Goal: Task Accomplishment & Management: Complete application form

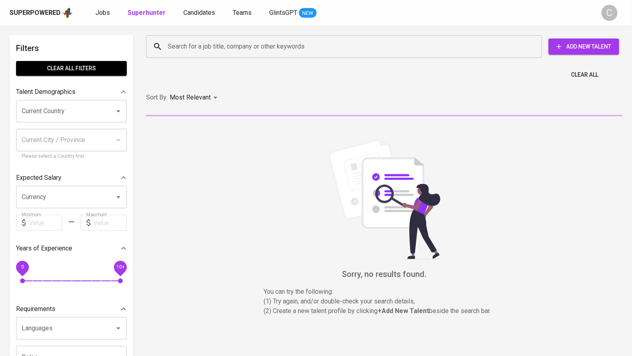
click at [198, 43] on input "Search for a job title, company or other keywords" at bounding box center [346, 46] width 361 height 15
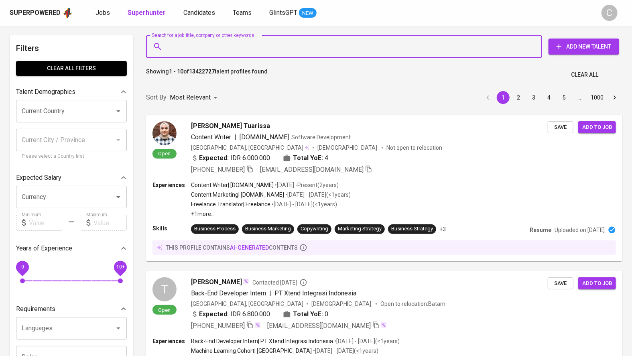
paste input "[EMAIL_ADDRESS][DOMAIN_NAME]"
type input "[EMAIL_ADDRESS][DOMAIN_NAME]"
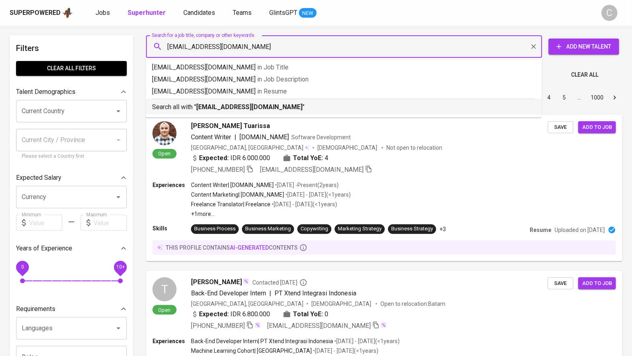
click at [225, 110] on b "[EMAIL_ADDRESS][DOMAIN_NAME]" at bounding box center [249, 107] width 106 height 8
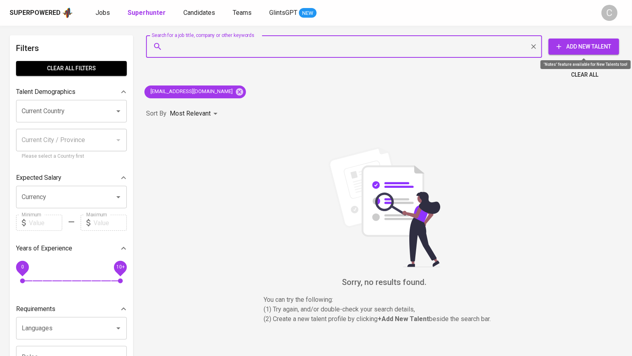
click at [600, 47] on span "Add New Talent" at bounding box center [584, 47] width 58 height 10
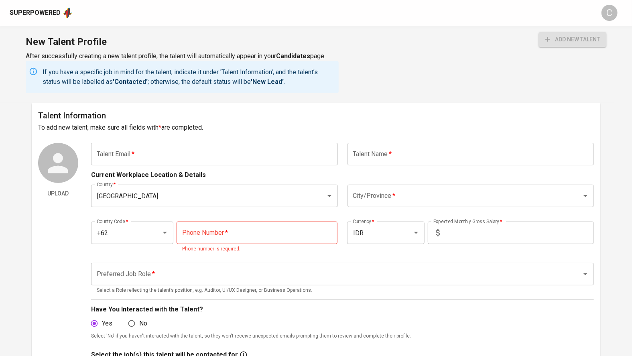
click at [235, 156] on input "text" at bounding box center [214, 154] width 247 height 22
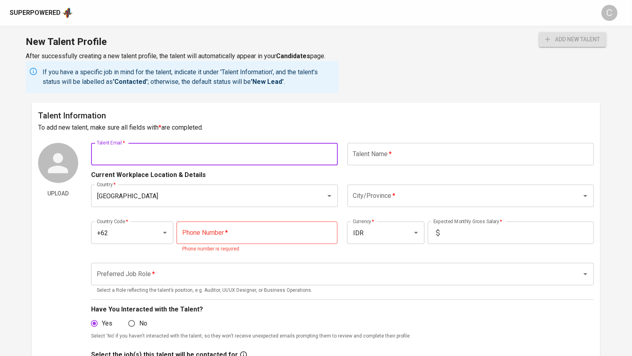
paste input "[EMAIL_ADDRESS][DOMAIN_NAME]"
type input "[EMAIL_ADDRESS][DOMAIN_NAME]"
click at [376, 162] on input "text" at bounding box center [471, 154] width 247 height 22
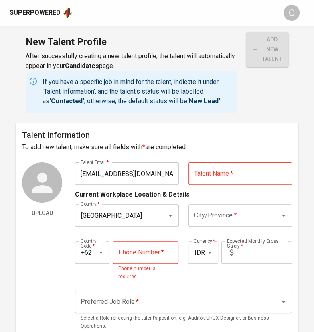
click at [210, 168] on input "text" at bounding box center [241, 173] width 104 height 22
type input "[PERSON_NAME]"
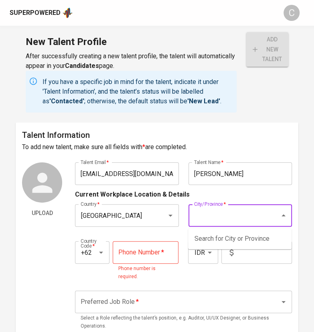
click at [212, 210] on input "City/Province   *" at bounding box center [229, 215] width 74 height 15
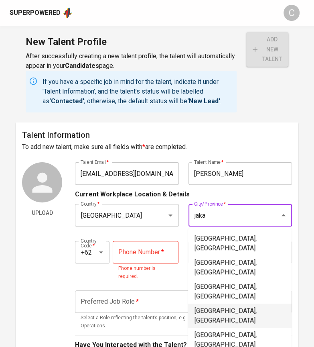
drag, startPoint x: 222, startPoint y: 283, endPoint x: 187, endPoint y: 246, distance: 51.1
click at [224, 303] on li "Jakarta Pusat, DKI Jakarta" at bounding box center [240, 315] width 104 height 24
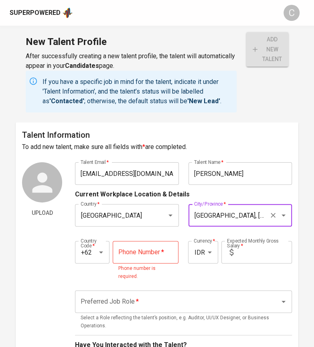
type input "Jakarta Pusat, DKI Jakarta"
click at [137, 256] on input "tel" at bounding box center [146, 252] width 66 height 22
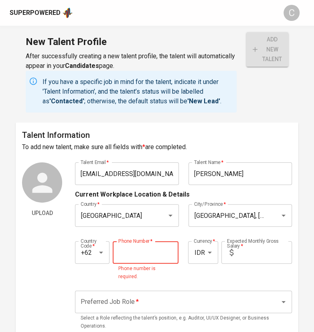
paste input "822-3794-8819"
type input "822-3794-8819"
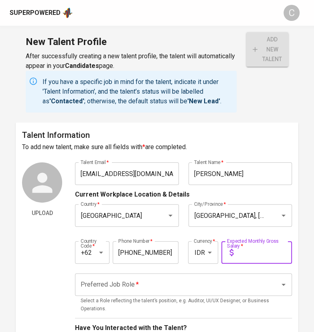
click at [258, 260] on input "text" at bounding box center [264, 252] width 55 height 22
type input "7.000.000"
click at [167, 281] on input "Preferred Job Role   *" at bounding box center [172, 284] width 187 height 15
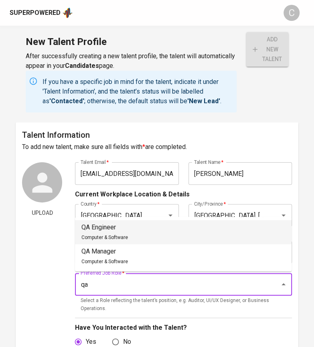
click at [97, 235] on span "Computer & Software" at bounding box center [104, 237] width 47 height 6
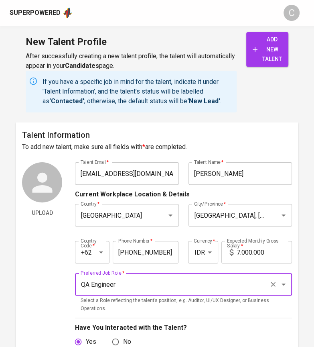
type input "QA Engineer"
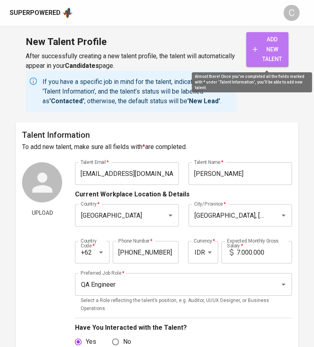
click at [265, 45] on span "add new talent" at bounding box center [267, 50] width 29 height 30
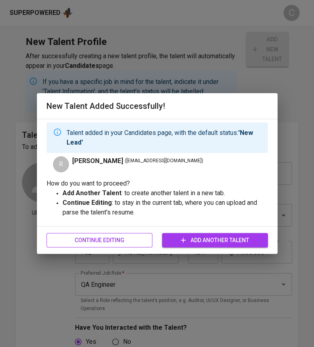
click at [126, 242] on div "Continue Editing Add Another Talent" at bounding box center [158, 240] width 222 height 21
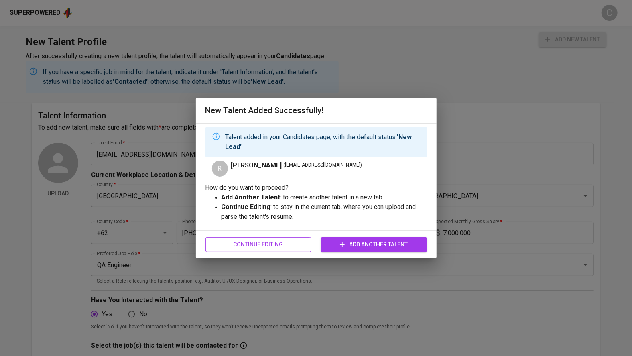
click at [244, 247] on span "Continue Editing" at bounding box center [258, 245] width 93 height 10
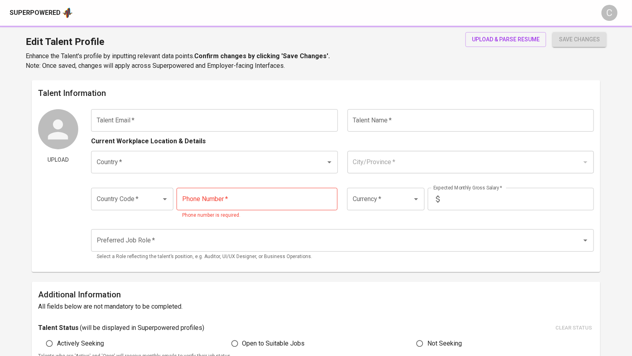
type input "sawaliraphael06@gmail.com"
type input "Raphael Rishi Thaddeo Sawali"
type input "[GEOGRAPHIC_DATA]"
type input "Jakarta Pusat, DKI Jakarta"
type input "+62"
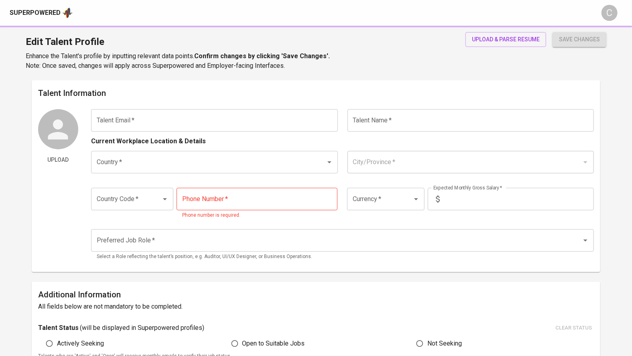
type input "822-3794-8819"
type input "IDR"
type input "QA Engineer"
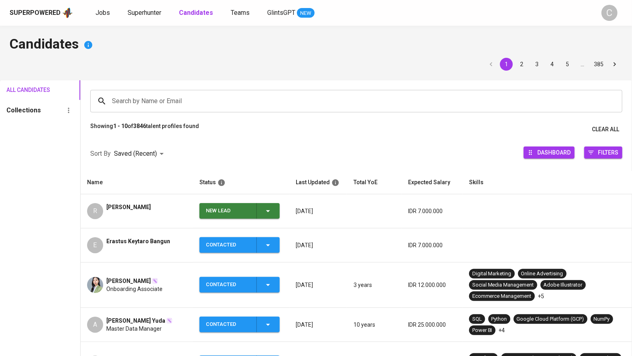
click at [273, 212] on icon "button" at bounding box center [268, 211] width 10 height 10
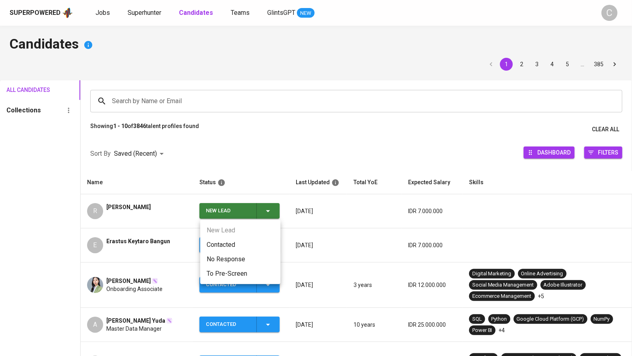
click at [224, 243] on li "Contacted" at bounding box center [240, 245] width 80 height 14
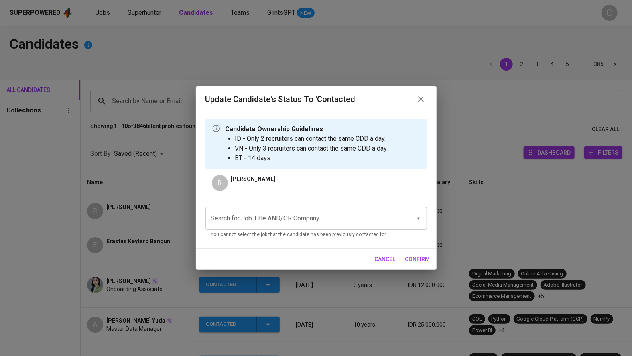
click at [247, 222] on input "Search for Job Title AND/OR Company" at bounding box center [305, 218] width 192 height 15
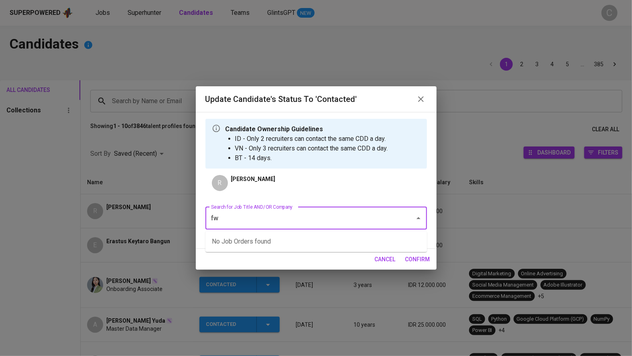
type input "f"
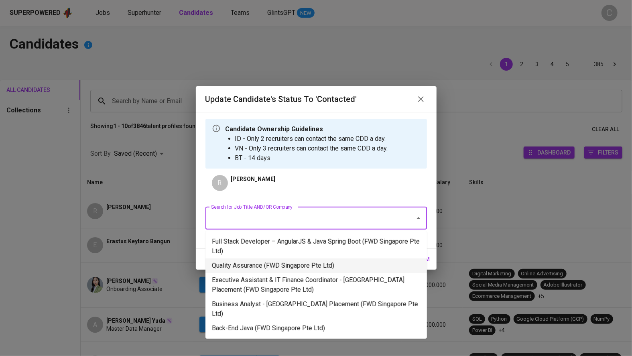
click at [267, 265] on li "Quality Assurance (FWD Singapore Pte Ltd)" at bounding box center [317, 266] width 222 height 14
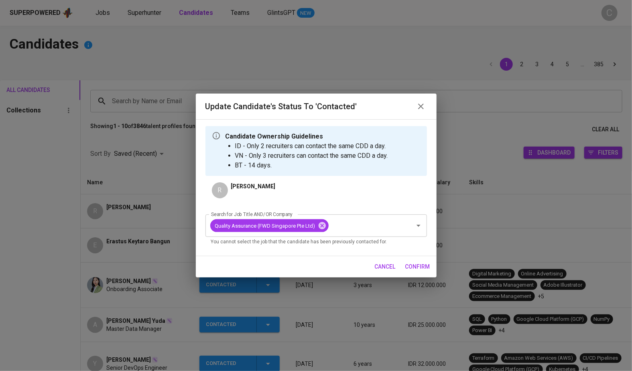
click at [409, 265] on span "confirm" at bounding box center [417, 267] width 25 height 10
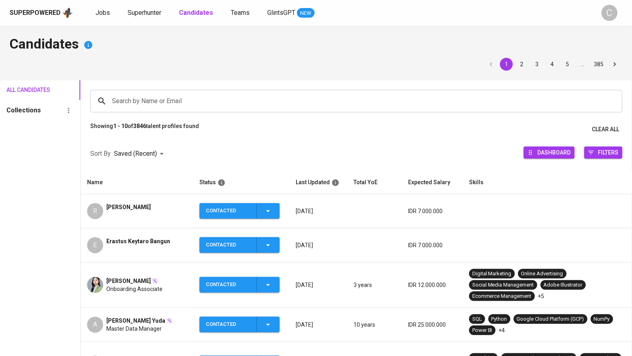
click at [151, 203] on span "[PERSON_NAME]" at bounding box center [128, 207] width 45 height 8
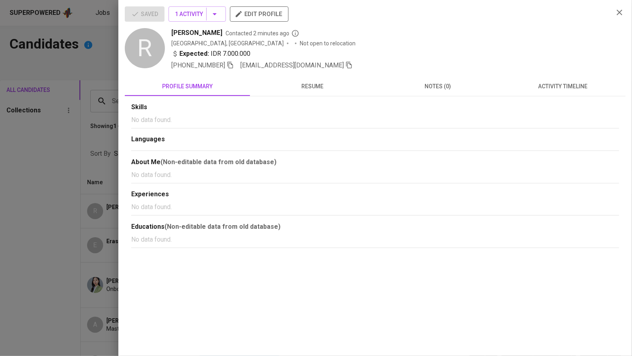
click at [331, 63] on div "+62 822-3794-8819 sawaliraphael06@gmail.com" at bounding box center [389, 66] width 436 height 10
click at [346, 63] on icon "button" at bounding box center [349, 65] width 6 height 7
click at [44, 159] on div at bounding box center [316, 178] width 632 height 356
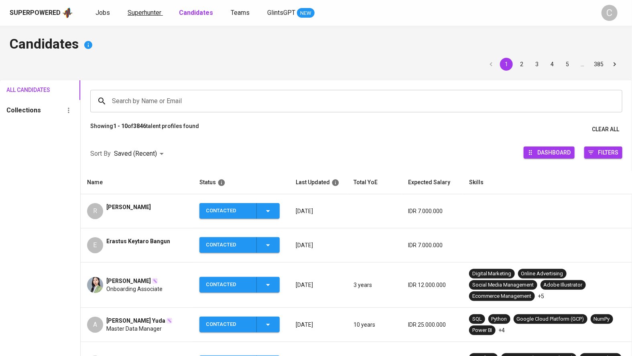
click at [148, 16] on link "Superhunter" at bounding box center [145, 13] width 35 height 10
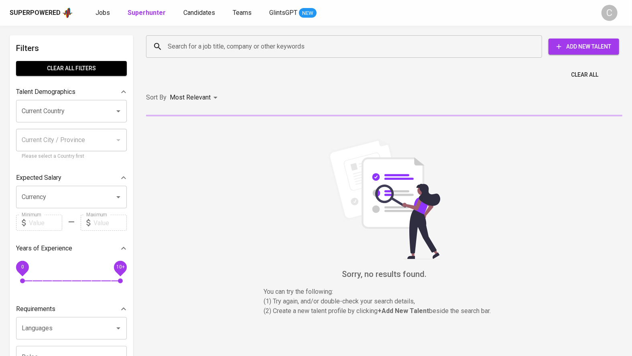
click at [232, 43] on input "Search for a job title, company or other keywords" at bounding box center [346, 46] width 361 height 15
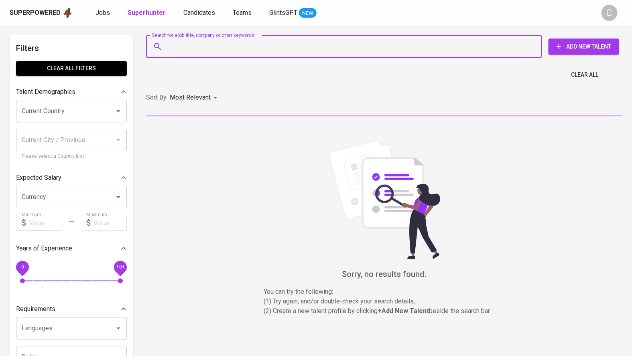
paste input "sawaliraphael06@gmail.com"
type input "sawaliraphael06@gmail.com"
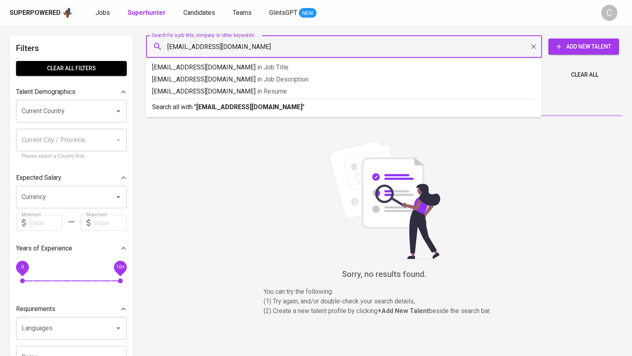
click at [228, 109] on b "sawaliraphael06@gmail.com" at bounding box center [249, 107] width 106 height 8
click at [205, 105] on div "Most Relevant" at bounding box center [195, 97] width 51 height 15
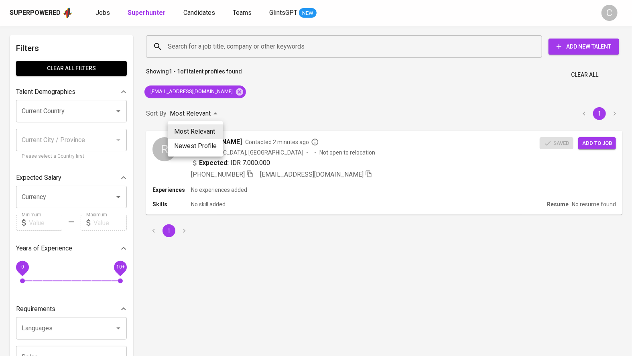
click at [606, 144] on div at bounding box center [316, 178] width 632 height 356
click at [600, 140] on span "Add to job" at bounding box center [598, 142] width 30 height 9
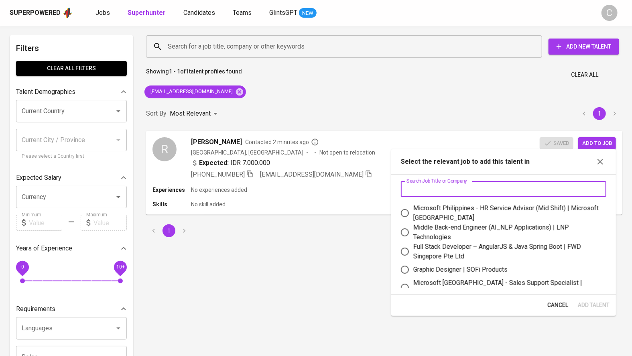
click at [507, 186] on input "text" at bounding box center [504, 189] width 206 height 16
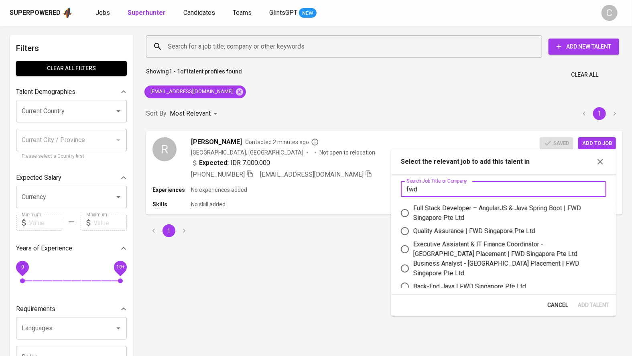
type input "fwd"
click at [469, 228] on div "Quality Assurance | FWD Singapore Pte Ltd" at bounding box center [474, 231] width 122 height 10
click at [413, 228] on input "Quality Assurance | FWD Singapore Pte Ltd" at bounding box center [405, 231] width 17 height 17
radio input "true"
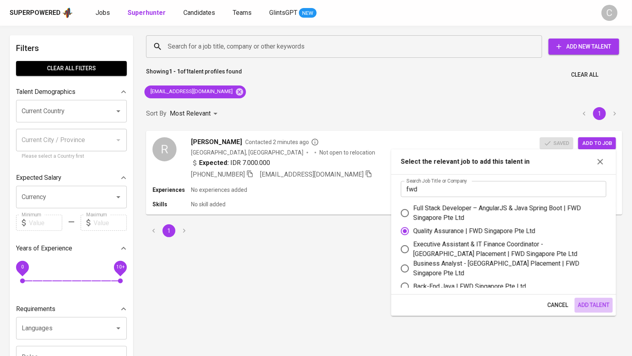
click at [589, 303] on span "Add Talent" at bounding box center [594, 305] width 32 height 10
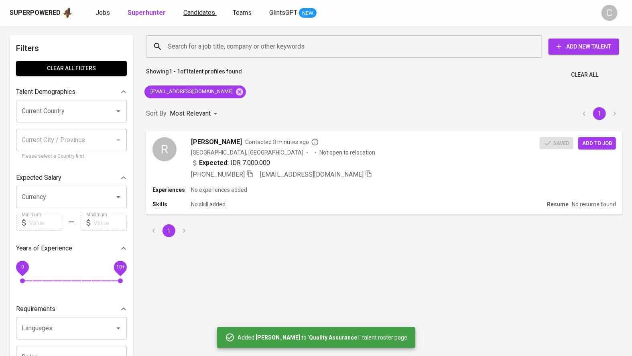
click at [195, 14] on span "Candidates" at bounding box center [199, 13] width 32 height 8
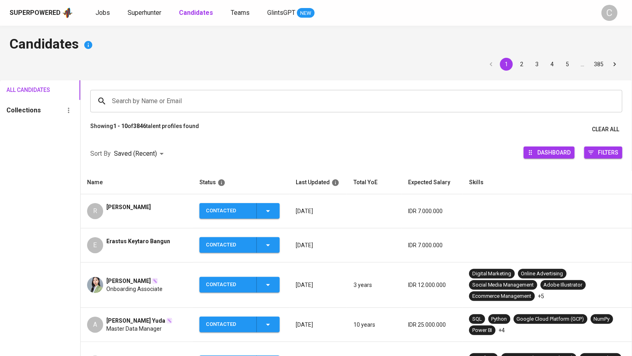
click at [171, 249] on div "E Erastus Keytaro Bangun" at bounding box center [137, 245] width 100 height 16
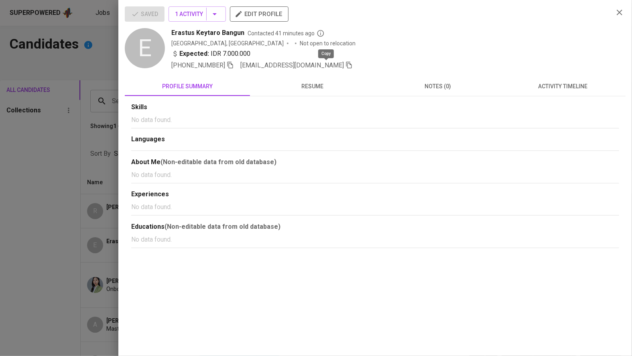
click at [346, 62] on icon "button" at bounding box center [349, 64] width 7 height 7
click at [58, 183] on div at bounding box center [316, 178] width 632 height 356
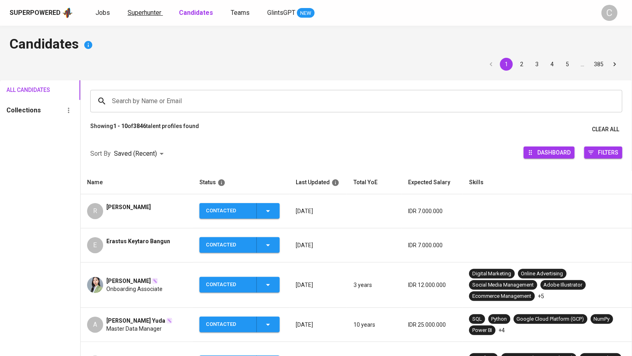
click at [144, 16] on span "Superhunter" at bounding box center [145, 13] width 34 height 8
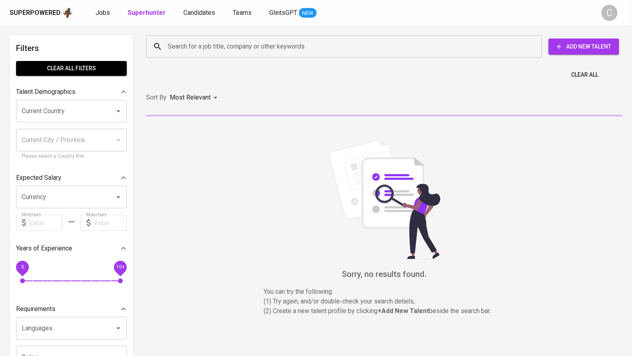
click at [207, 47] on input "Search for a job title, company or other keywords" at bounding box center [346, 46] width 361 height 15
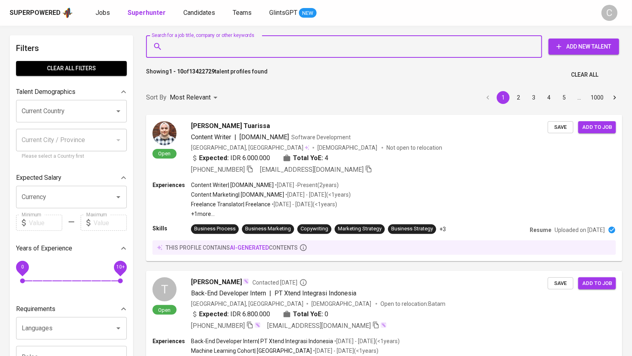
paste input "erastusbangun@gmail.com"
type input "erastusbangun@gmail.com"
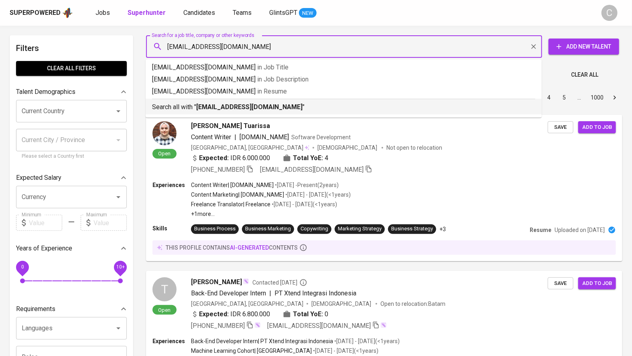
click at [236, 107] on b "erastusbangun@gmail.com" at bounding box center [249, 107] width 106 height 8
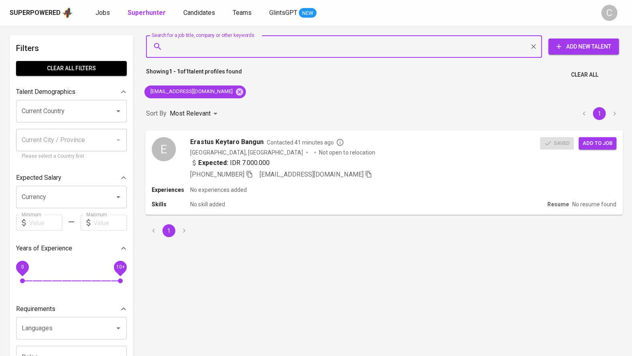
click at [601, 143] on span "Add to job" at bounding box center [598, 142] width 30 height 9
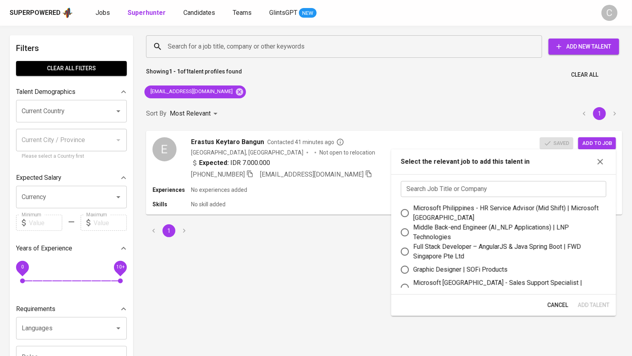
click at [499, 191] on input "text" at bounding box center [504, 189] width 206 height 16
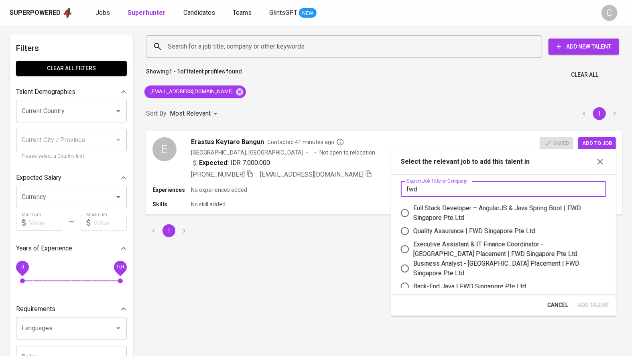
type input "fwd"
click at [499, 231] on div "Quality Assurance | FWD Singapore Pte Ltd" at bounding box center [474, 231] width 122 height 10
click at [413, 231] on input "Quality Assurance | FWD Singapore Pte Ltd" at bounding box center [405, 231] width 17 height 17
radio input "true"
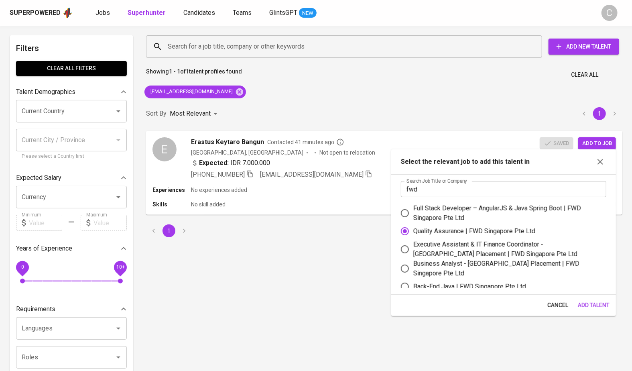
click at [593, 305] on span "Add Talent" at bounding box center [594, 305] width 32 height 10
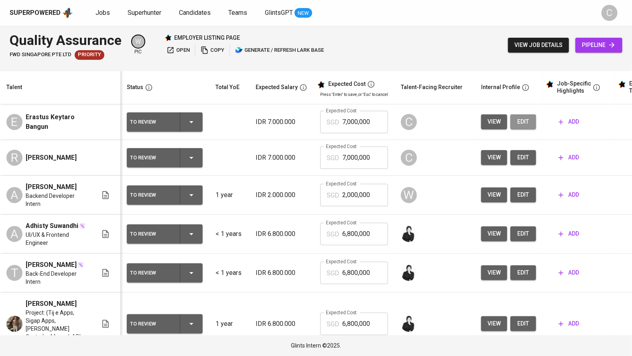
click at [521, 118] on span "edit" at bounding box center [523, 122] width 13 height 10
click at [517, 160] on span "edit" at bounding box center [523, 158] width 13 height 10
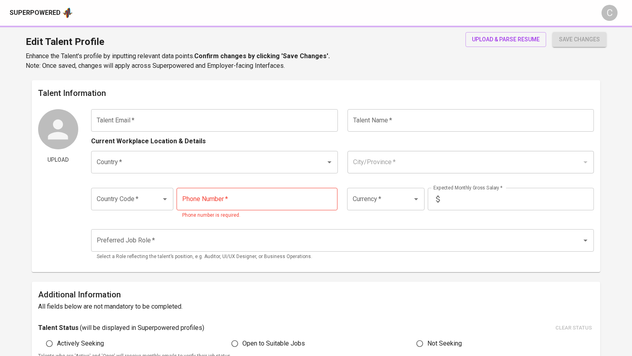
type input "erastusbangun@gmail.com"
type input "Erastus Keytaro Bangun"
type input "[GEOGRAPHIC_DATA]"
type input "Medan, Sumatera Utara"
type input "+62"
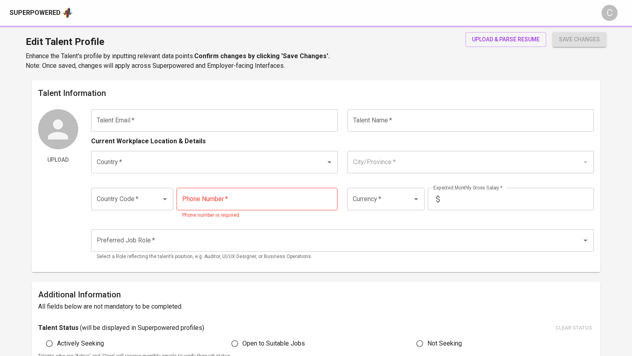
type input "822-7468-3536"
type input "IDR"
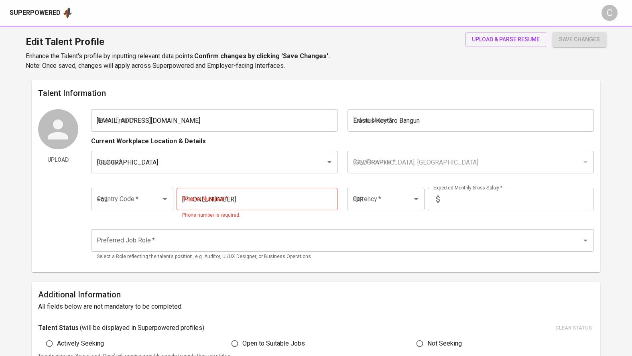
type input "QA Engineer"
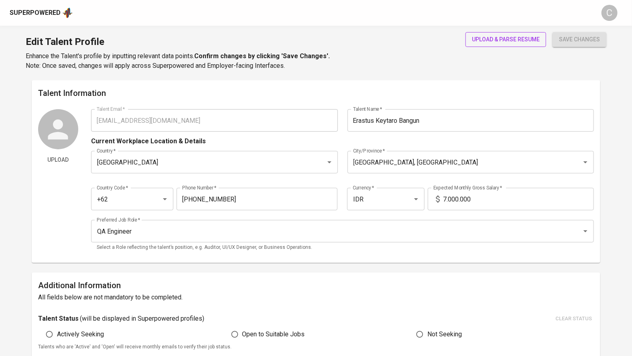
click at [508, 40] on span "upload & parse resume" at bounding box center [506, 40] width 68 height 10
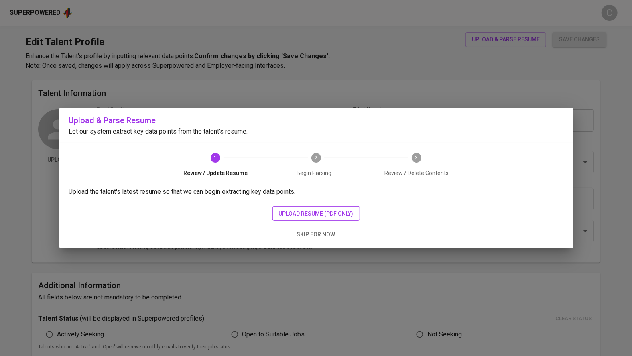
click at [299, 207] on button "upload resume (pdf only)" at bounding box center [317, 213] width 88 height 15
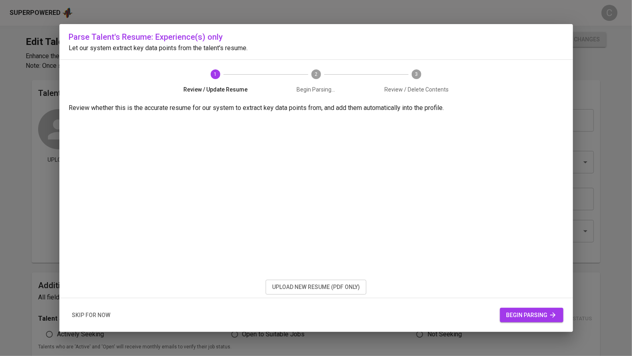
click at [548, 309] on button "begin parsing" at bounding box center [531, 315] width 63 height 15
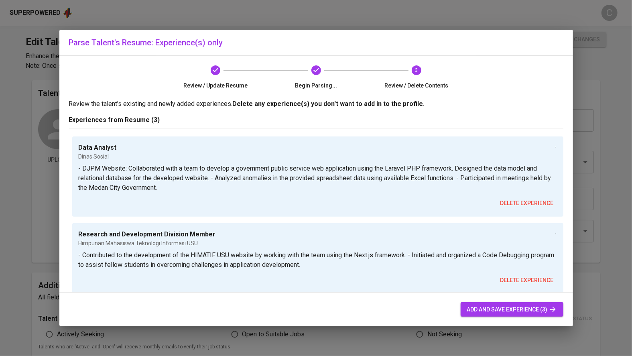
click at [489, 309] on span "add and save experience (3)" at bounding box center [512, 310] width 90 height 10
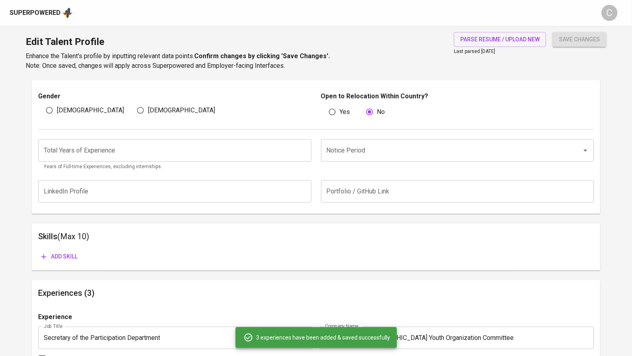
scroll to position [283, 0]
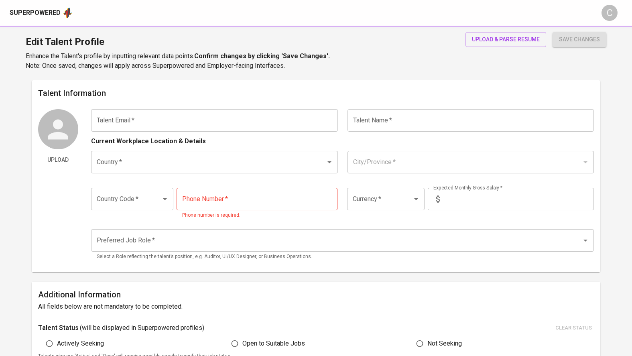
type input "[EMAIL_ADDRESS][DOMAIN_NAME]"
type input "[PERSON_NAME]"
type input "[GEOGRAPHIC_DATA]"
type input "[GEOGRAPHIC_DATA], [GEOGRAPHIC_DATA]"
type input "+62"
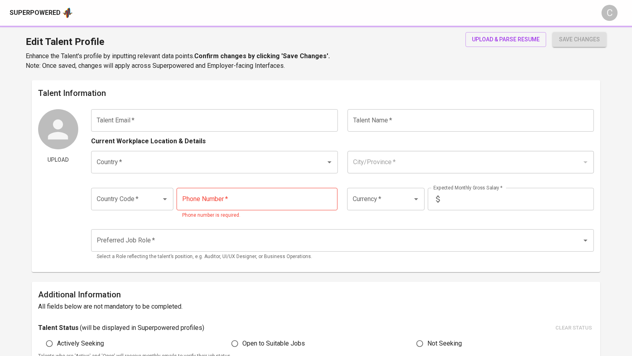
type input "[PHONE_NUMBER]"
type input "IDR"
type input "QA Engineer"
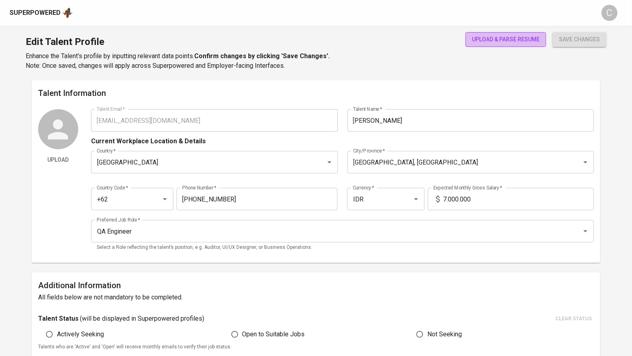
click at [483, 42] on span "upload & parse resume" at bounding box center [506, 40] width 68 height 10
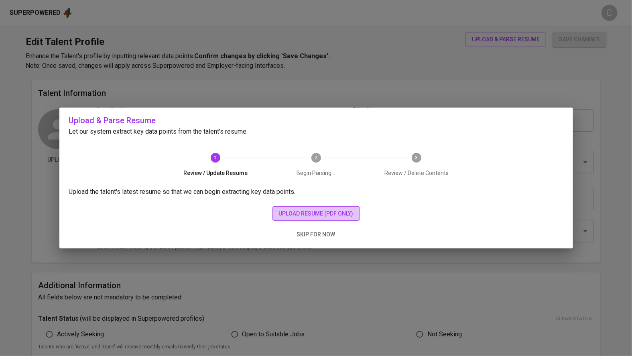
click at [328, 215] on span "upload resume (pdf only)" at bounding box center [316, 214] width 75 height 10
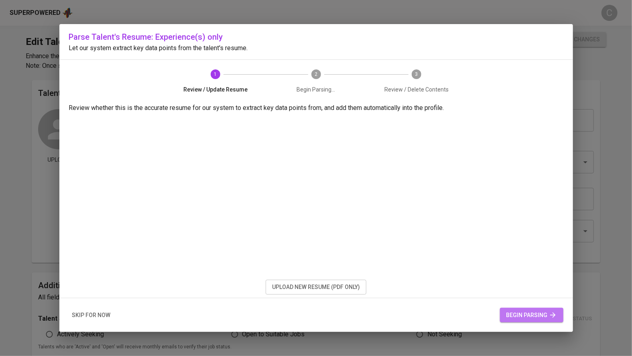
click at [520, 311] on span "begin parsing" at bounding box center [532, 315] width 51 height 10
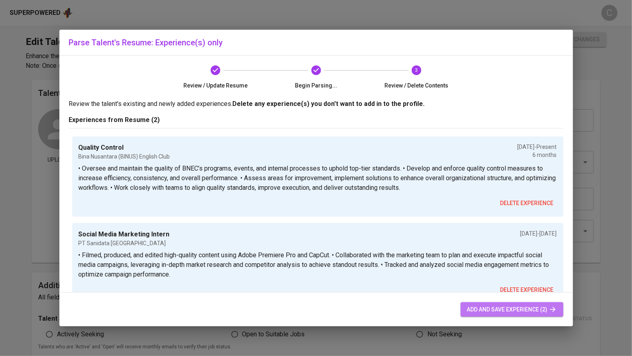
click at [511, 307] on span "add and save experience (2)" at bounding box center [512, 310] width 90 height 10
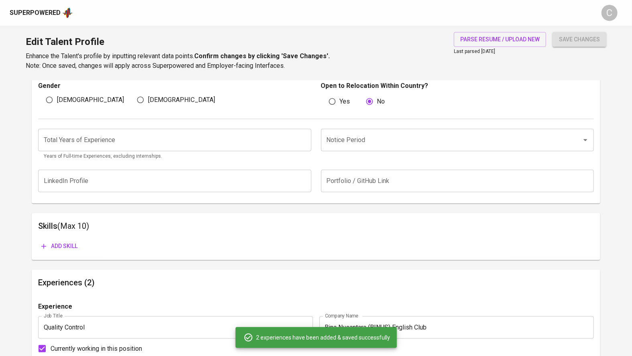
scroll to position [283, 0]
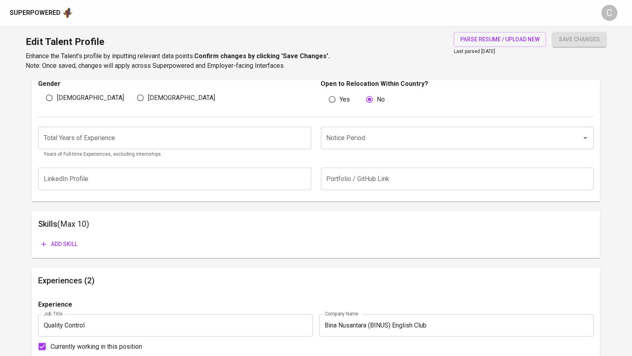
click at [363, 144] on input "Notice Period" at bounding box center [447, 137] width 244 height 15
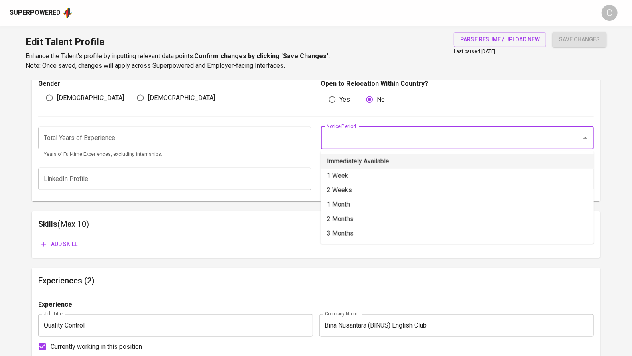
click at [0, 224] on main "Talent Information Upload Talent Email   * sawaliraphael06@gmail.com Talent Ema…" at bounding box center [316, 264] width 632 height 935
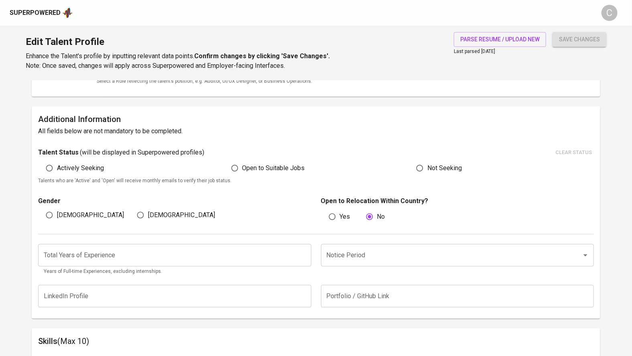
scroll to position [167, 0]
click at [358, 260] on input "Notice Period" at bounding box center [447, 254] width 244 height 15
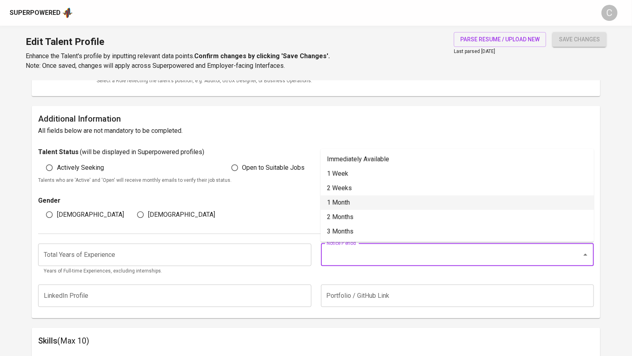
click at [344, 206] on li "1 Month" at bounding box center [457, 202] width 273 height 14
type input "1 Month"
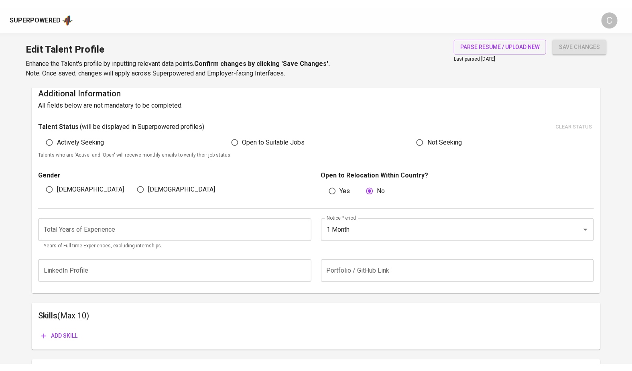
scroll to position [201, 0]
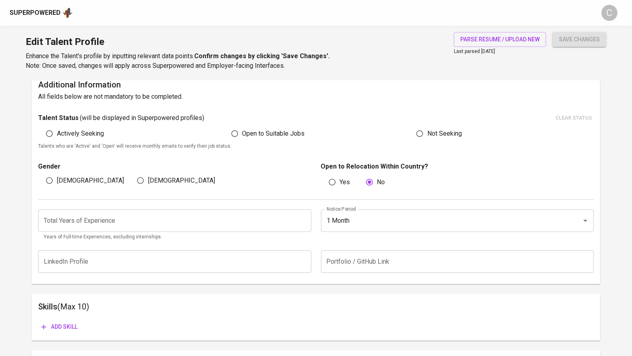
click at [136, 220] on input "number" at bounding box center [174, 221] width 273 height 22
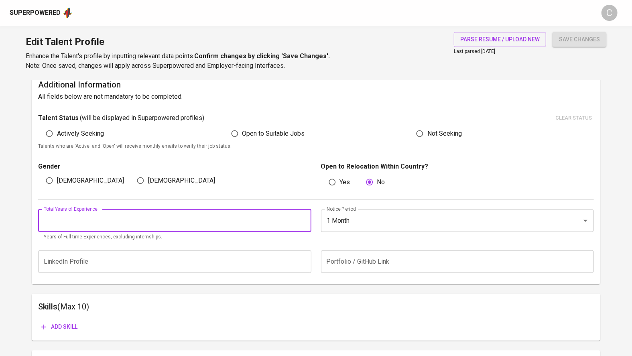
click at [102, 215] on input "number" at bounding box center [174, 221] width 273 height 22
type input "0"
click at [26, 252] on main "Talent Information Upload Talent Email   * sawaliraphael06@gmail.com Talent Ema…" at bounding box center [316, 347] width 632 height 935
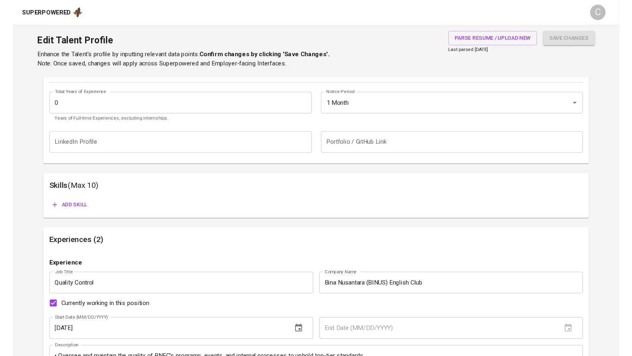
scroll to position [315, 0]
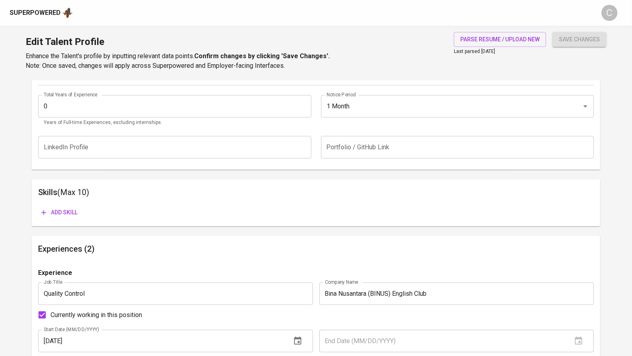
click at [0, 59] on html "Superpowered C Edit Talent Profile Enhance the Talent's profile by inputting re…" at bounding box center [316, 203] width 632 height 1036
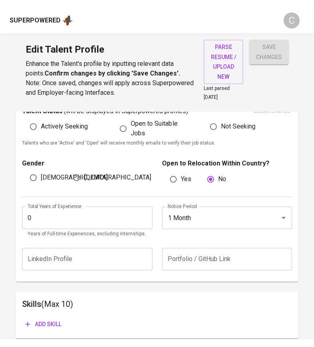
scroll to position [319, 0]
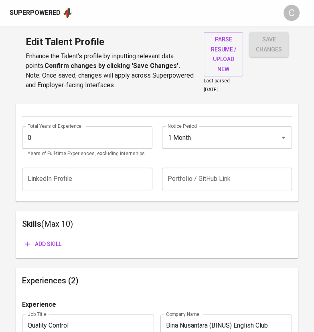
click at [51, 245] on span "Add skill" at bounding box center [43, 244] width 36 height 10
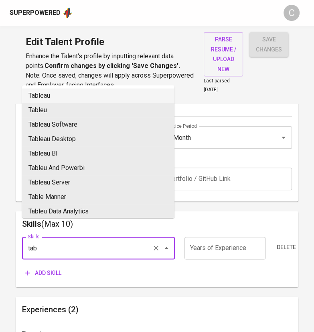
click at [47, 96] on li "Tableau" at bounding box center [98, 95] width 153 height 14
type input "Tableau"
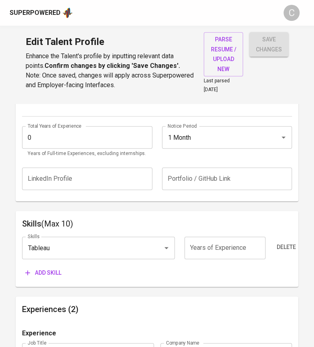
click at [43, 277] on button "Add skill" at bounding box center [43, 272] width 43 height 15
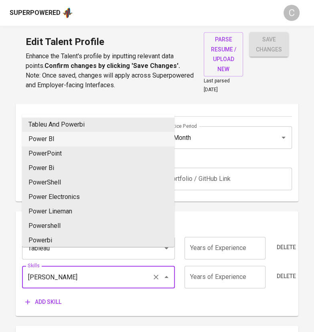
click at [51, 143] on li "Power BI" at bounding box center [98, 139] width 153 height 14
type input "Power BI"
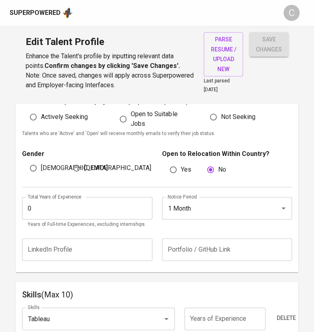
scroll to position [248, 0]
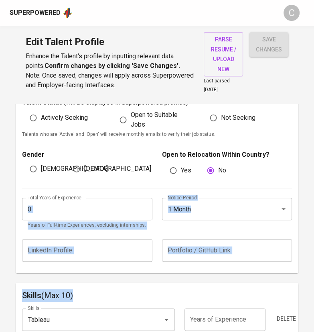
drag, startPoint x: 99, startPoint y: 288, endPoint x: 107, endPoint y: 206, distance: 82.6
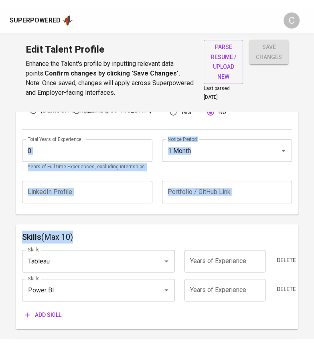
scroll to position [414, 0]
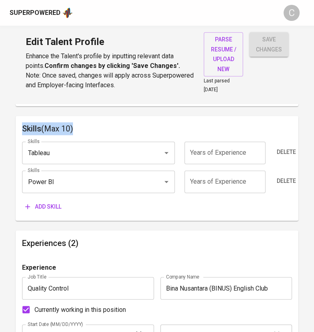
click at [44, 205] on span "Add skill" at bounding box center [43, 207] width 36 height 10
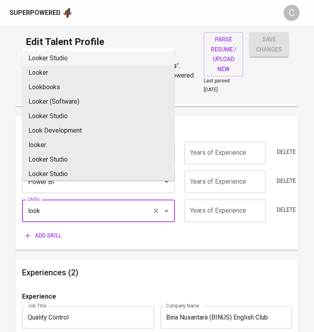
click at [47, 57] on li "Looker Studio" at bounding box center [98, 58] width 153 height 14
type input "Looker Studio"
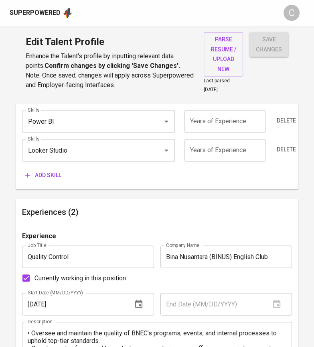
scroll to position [477, 0]
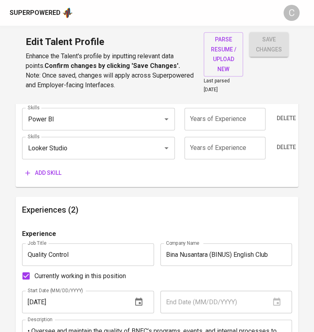
click at [52, 176] on button "Add skill" at bounding box center [43, 172] width 43 height 15
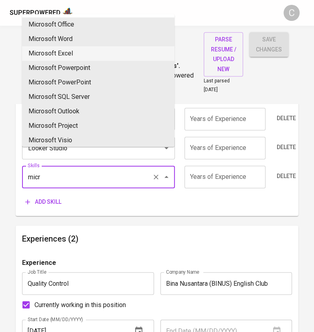
click at [44, 51] on li "Microsoft Excel" at bounding box center [98, 53] width 153 height 14
type input "Microsoft Excel"
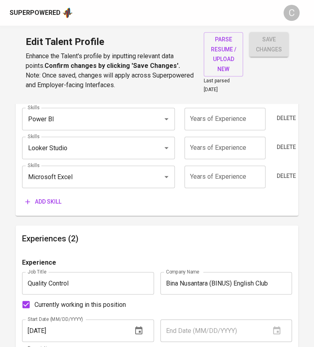
click at [233, 177] on input "number" at bounding box center [225, 176] width 81 height 22
type input "1"
click at [220, 145] on input "number" at bounding box center [225, 147] width 81 height 22
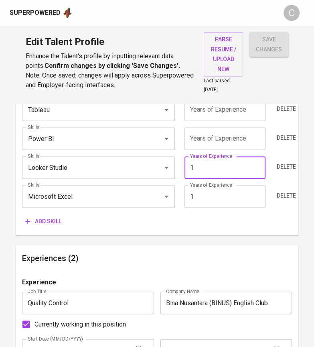
scroll to position [421, 0]
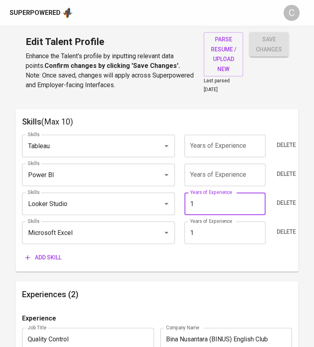
type input "1"
click at [243, 176] on input "number" at bounding box center [225, 174] width 81 height 22
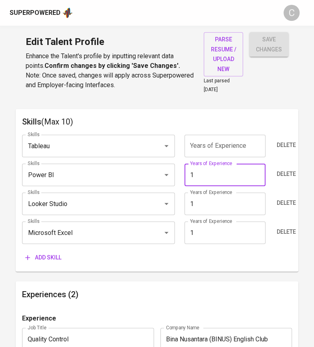
type input "1"
click at [244, 144] on input "number" at bounding box center [225, 145] width 81 height 22
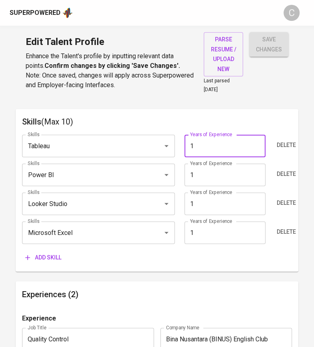
type input "1"
click at [9, 283] on main "Talent Information Upload Talent Email   * sawaliraphael06@gmail.com Talent Ema…" at bounding box center [157, 223] width 314 height 1082
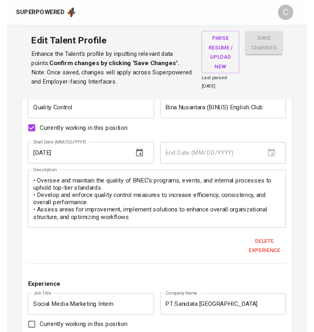
scroll to position [15, 0]
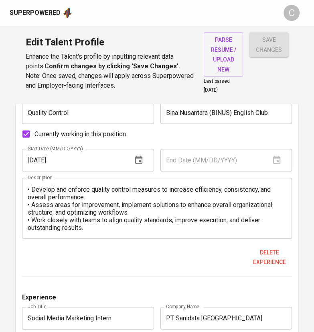
click at [277, 48] on span "save changes" at bounding box center [269, 45] width 26 height 20
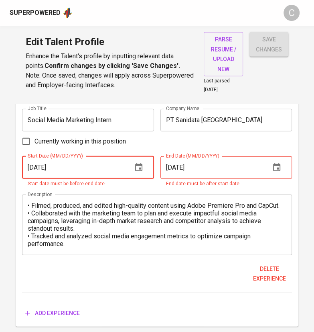
click at [283, 168] on button "button" at bounding box center [276, 167] width 19 height 19
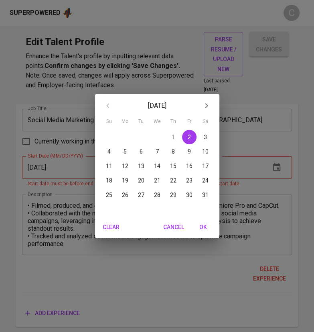
click at [205, 195] on p "31" at bounding box center [205, 195] width 6 height 8
type input "12/31/2022"
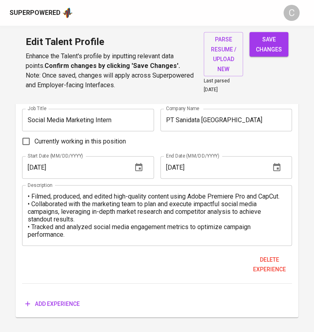
click at [276, 166] on icon "button" at bounding box center [277, 168] width 10 height 10
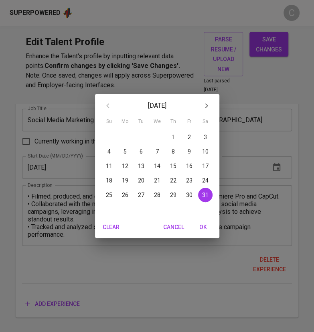
click at [273, 208] on div "December 2022 Su Mo Tu We Th Fr Sa 27 28 29 30 1 2 3 4 5 6 7 8 9 10 11 12 13 14…" at bounding box center [157, 166] width 314 height 332
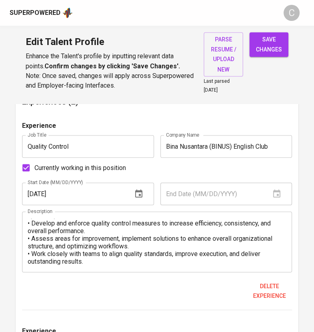
scroll to position [613, 0]
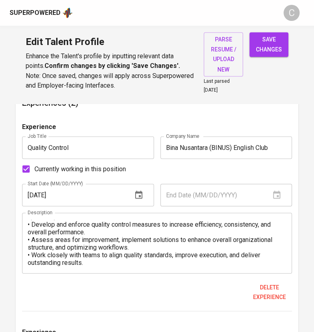
click at [264, 44] on span "save changes" at bounding box center [269, 45] width 26 height 20
type input "Microsoft Excel"
type input "Looker Studio"
type input "Power BI"
type input "Tableau"
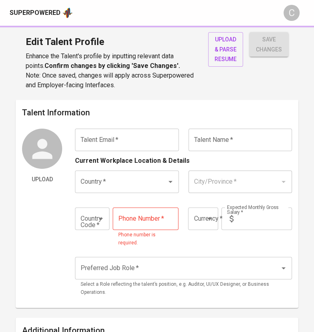
type input "[EMAIL_ADDRESS][DOMAIN_NAME]"
type input "Erastus Keytaro Bangun"
type input "[GEOGRAPHIC_DATA]"
type input "[GEOGRAPHIC_DATA], [GEOGRAPHIC_DATA]"
type input "+62"
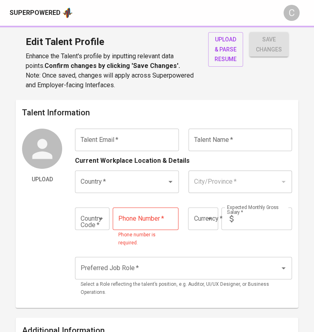
type input "[PHONE_NUMBER]"
type input "IDR"
type input "QA Engineer"
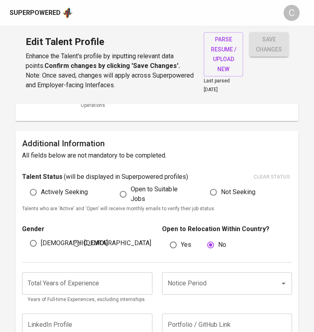
scroll to position [177, 0]
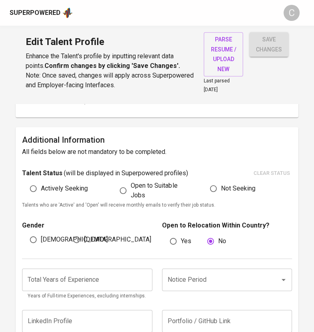
click at [53, 239] on span "[DEMOGRAPHIC_DATA]" at bounding box center [74, 239] width 67 height 10
click at [41, 239] on input "[DEMOGRAPHIC_DATA]" at bounding box center [33, 239] width 15 height 15
radio input "true"
click at [188, 283] on input "Notice Period" at bounding box center [216, 279] width 100 height 15
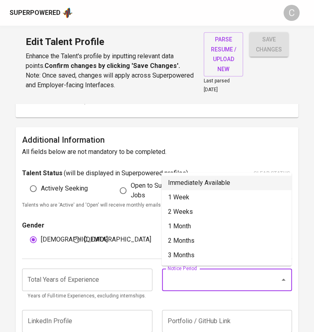
click at [187, 180] on li "Immediately Available" at bounding box center [227, 182] width 130 height 14
type input "Immediately Available"
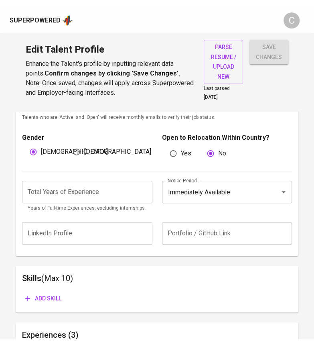
scroll to position [273, 0]
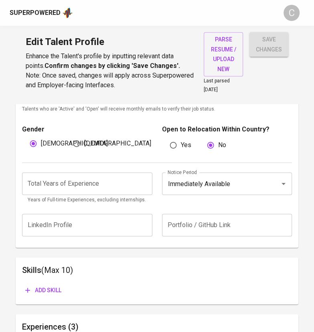
click at [94, 181] on input "number" at bounding box center [87, 183] width 130 height 22
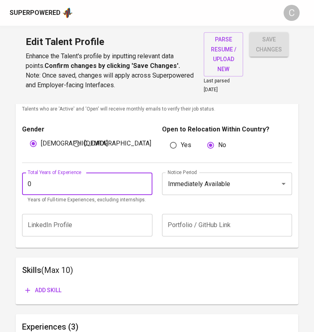
type input "0"
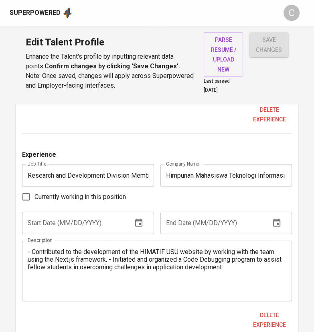
scroll to position [703, 0]
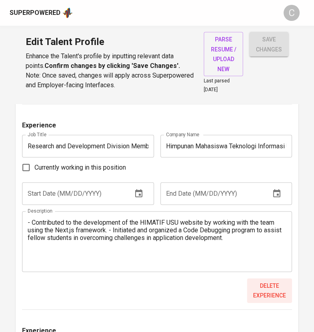
click at [269, 291] on span "Delete experience" at bounding box center [269, 291] width 39 height 20
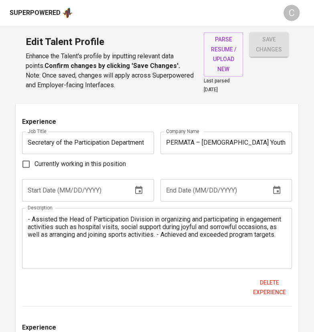
scroll to position [506, 0]
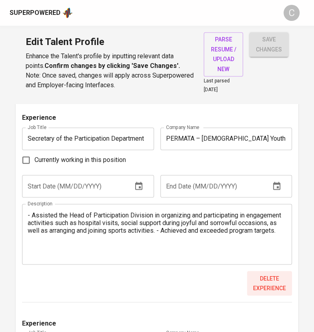
click at [269, 280] on span "Delete experience" at bounding box center [269, 283] width 39 height 20
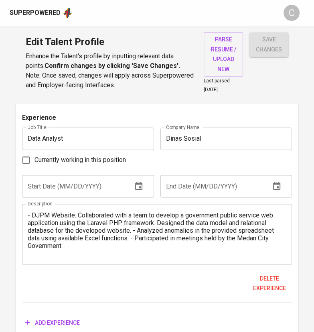
click at [78, 181] on input "text" at bounding box center [74, 186] width 104 height 22
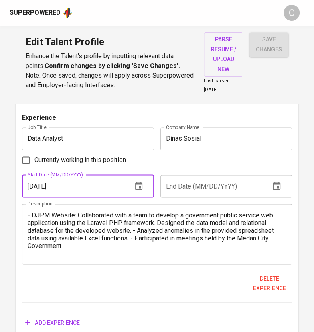
type input "[DATE]"
click at [182, 190] on input "text" at bounding box center [213, 186] width 104 height 22
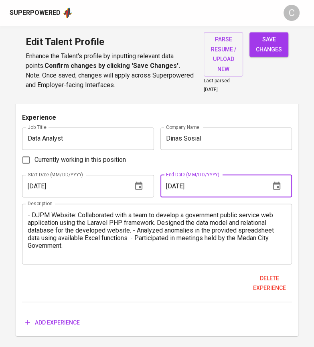
click at [273, 187] on icon "button" at bounding box center [276, 185] width 7 height 8
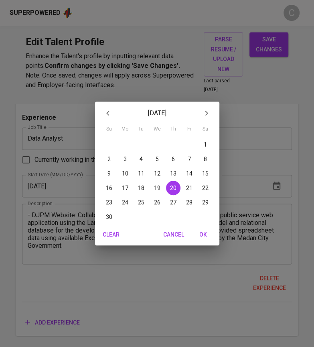
click at [109, 216] on p "30" at bounding box center [109, 217] width 6 height 8
type input "06/30/2024"
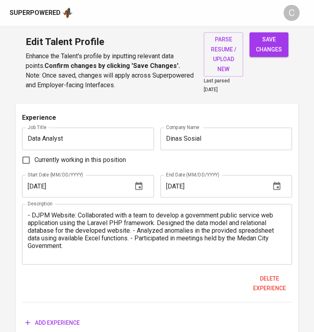
click at [273, 184] on icon "button" at bounding box center [277, 186] width 10 height 10
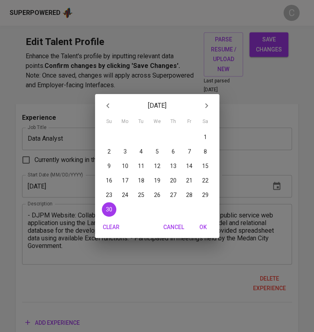
click at [109, 211] on p "30" at bounding box center [109, 209] width 6 height 8
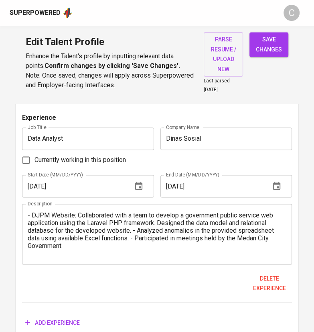
click at [140, 185] on icon "button" at bounding box center [139, 186] width 10 height 10
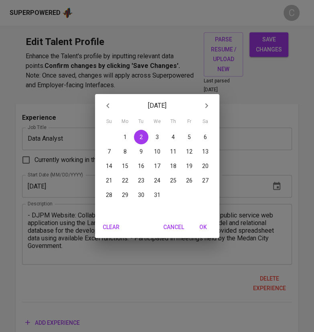
click at [122, 135] on span "1" at bounding box center [125, 137] width 14 height 8
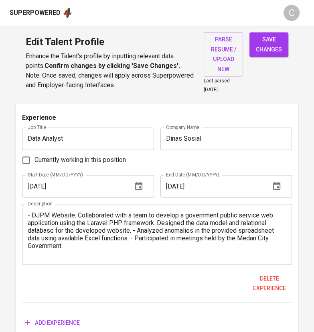
click at [138, 189] on button "button" at bounding box center [138, 185] width 19 height 19
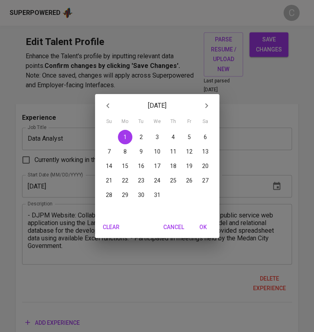
click at [209, 104] on icon "button" at bounding box center [207, 106] width 10 height 10
click at [172, 134] on p "1" at bounding box center [173, 137] width 3 height 8
type input "02/01/2024"
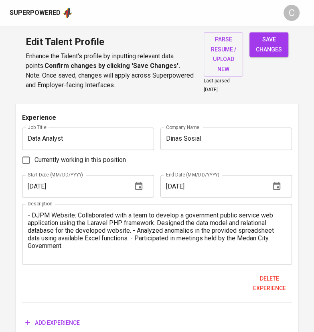
click at [137, 186] on icon "button" at bounding box center [139, 186] width 10 height 10
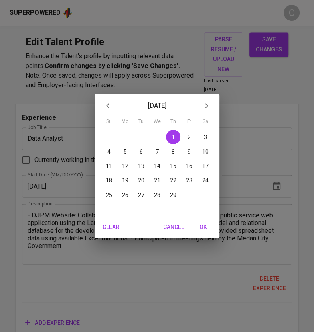
click at [175, 134] on span "1" at bounding box center [173, 137] width 14 height 8
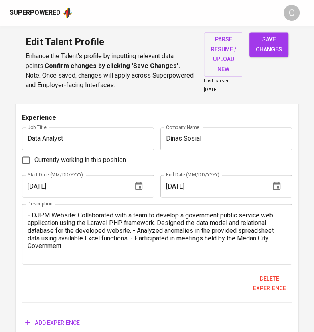
click at [142, 181] on icon "button" at bounding box center [139, 186] width 10 height 10
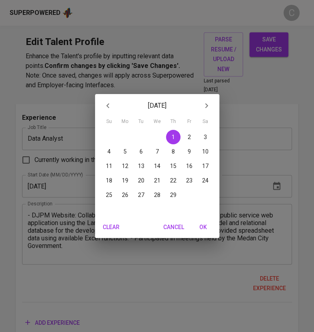
click at [175, 137] on span "1" at bounding box center [173, 137] width 14 height 8
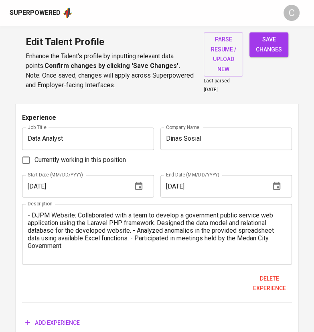
click at [140, 187] on icon "button" at bounding box center [138, 185] width 7 height 8
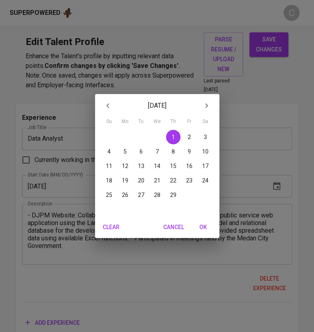
click at [177, 136] on span "1" at bounding box center [173, 137] width 14 height 8
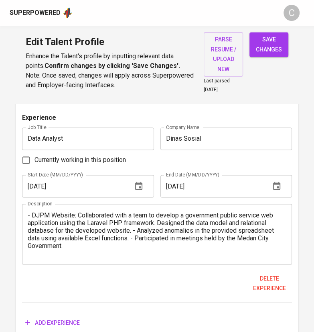
click at [274, 185] on icon "button" at bounding box center [276, 185] width 7 height 8
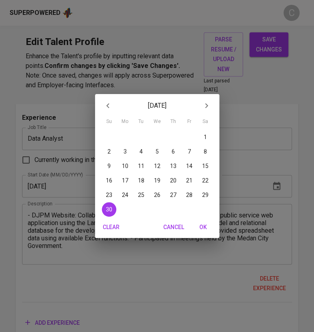
click at [108, 210] on p "30" at bounding box center [109, 209] width 6 height 8
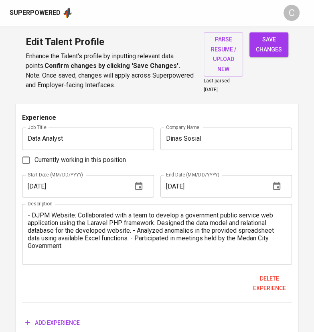
click at [274, 183] on icon "button" at bounding box center [276, 185] width 7 height 8
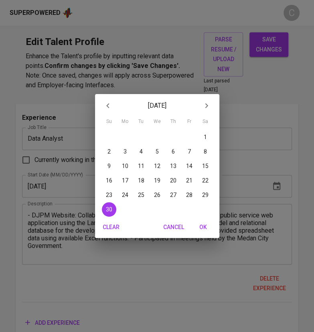
click at [246, 170] on div "June 2024 Su Mo Tu We Th Fr Sa 26 27 28 29 30 31 1 2 3 4 5 6 7 8 9 10 11 12 13 …" at bounding box center [157, 166] width 314 height 332
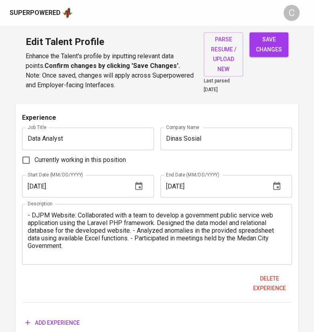
click at [137, 183] on icon "button" at bounding box center [139, 186] width 10 height 10
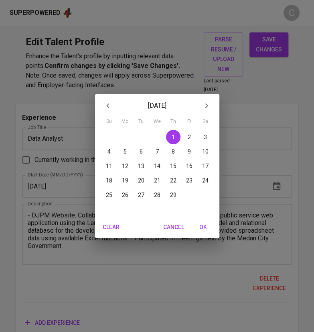
click at [259, 161] on div "February 2024 Su Mo Tu We Th Fr Sa 28 29 30 31 1 2 3 4 5 6 7 8 9 10 11 12 13 14…" at bounding box center [157, 166] width 314 height 332
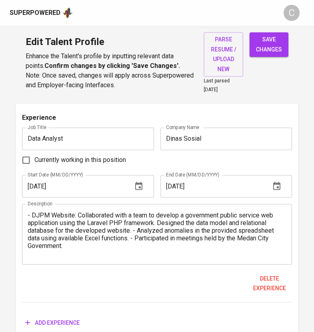
click at [280, 183] on icon "button" at bounding box center [276, 185] width 7 height 8
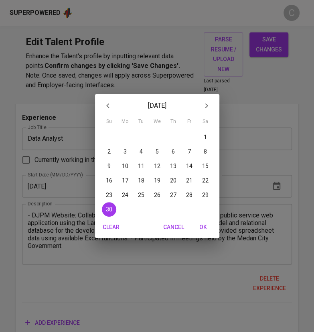
click at [259, 162] on div "June 2024 Su Mo Tu We Th Fr Sa 26 27 28 29 30 31 1 2 3 4 5 6 7 8 9 10 11 12 13 …" at bounding box center [157, 166] width 314 height 332
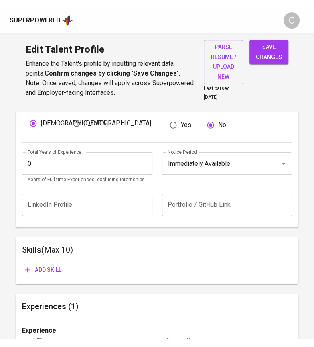
scroll to position [295, 0]
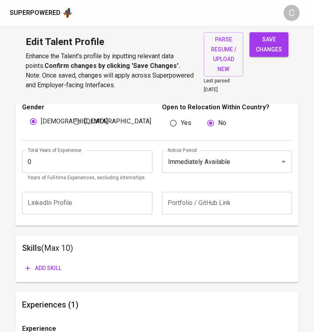
click at [51, 263] on span "Add skill" at bounding box center [43, 268] width 36 height 10
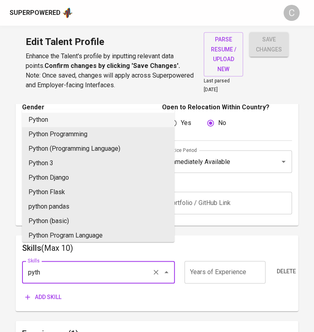
click at [64, 124] on li "Python" at bounding box center [98, 119] width 153 height 14
type input "Python"
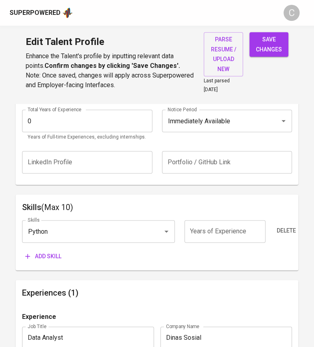
scroll to position [336, 0]
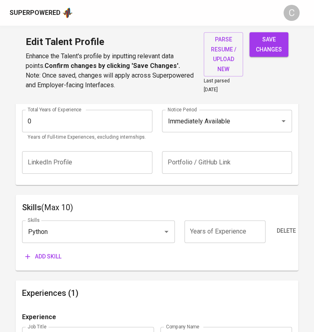
click at [45, 253] on span "Add skill" at bounding box center [43, 256] width 36 height 10
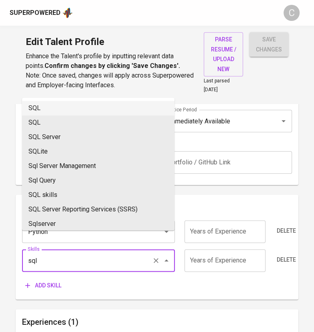
click at [39, 106] on li "SQL" at bounding box center [98, 108] width 153 height 14
type input "SQL"
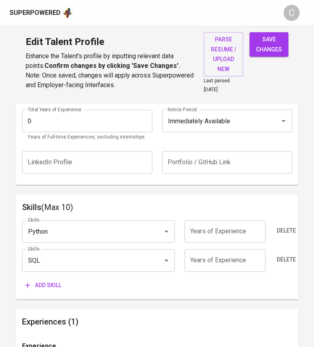
click at [42, 285] on span "Add skill" at bounding box center [43, 285] width 36 height 10
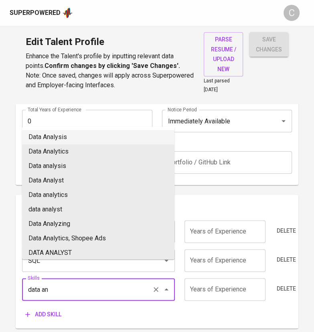
click at [53, 138] on li "Data Analysis" at bounding box center [98, 137] width 153 height 14
type input "Data Analysis"
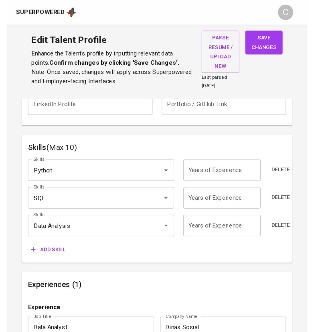
scroll to position [389, 0]
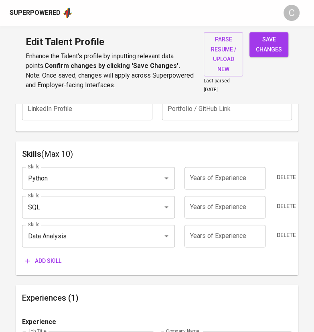
click at [48, 261] on span "Add skill" at bounding box center [43, 261] width 36 height 10
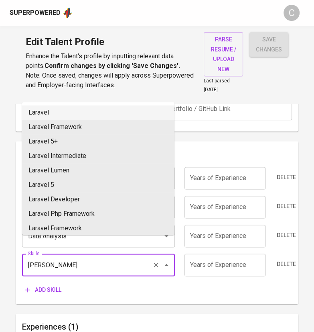
click at [49, 112] on li "Laravel" at bounding box center [98, 112] width 153 height 14
type input "Laravel"
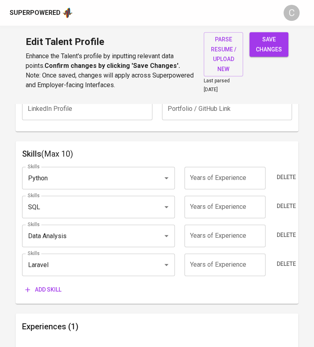
click at [45, 290] on span "Add skill" at bounding box center [43, 290] width 36 height 10
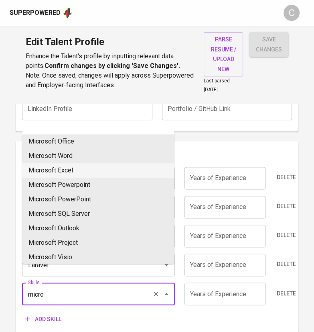
click at [58, 170] on li "Microsoft Excel" at bounding box center [98, 170] width 153 height 14
type input "Microsoft Excel"
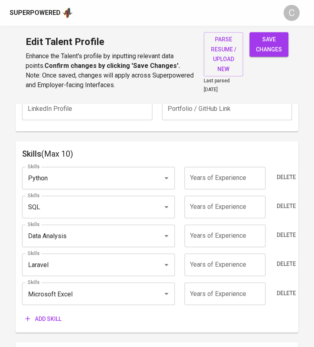
click at [53, 316] on span "Add skill" at bounding box center [43, 319] width 36 height 10
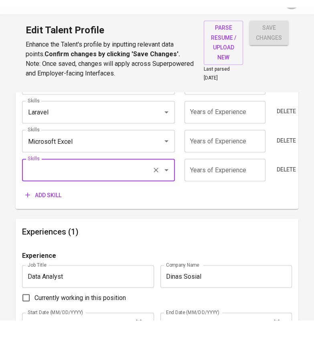
scroll to position [534, 0]
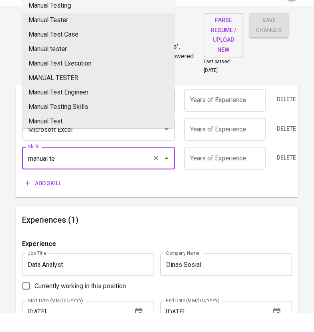
click at [54, 21] on li "Manual Testing" at bounding box center [98, 25] width 153 height 14
type input "Manual Testing"
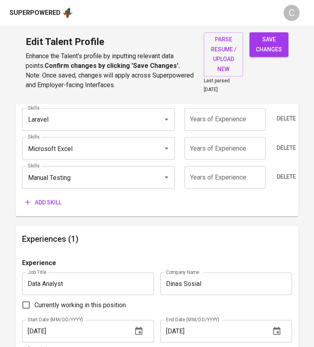
click at [232, 185] on input "number" at bounding box center [225, 177] width 81 height 22
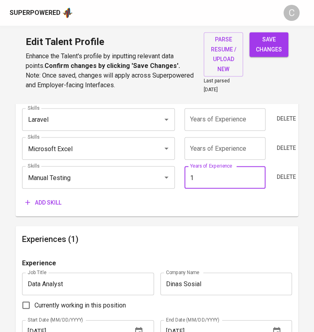
type input "1"
click at [229, 147] on input "number" at bounding box center [225, 148] width 81 height 22
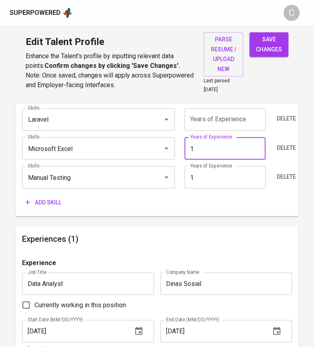
type input "1"
click at [232, 118] on input "number" at bounding box center [225, 119] width 81 height 22
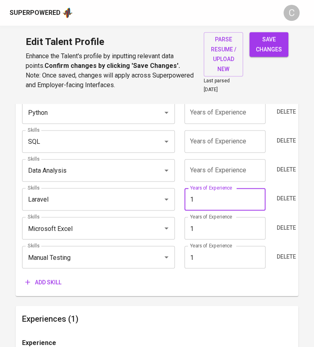
scroll to position [444, 0]
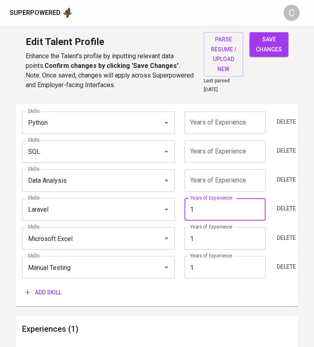
type input "1"
click at [228, 182] on input "number" at bounding box center [225, 180] width 81 height 22
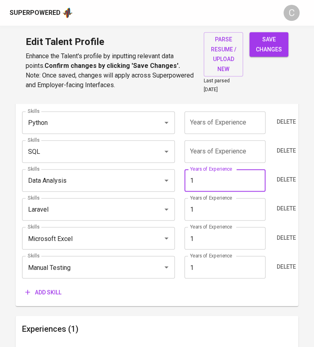
type input "1"
click at [228, 153] on input "number" at bounding box center [225, 151] width 81 height 22
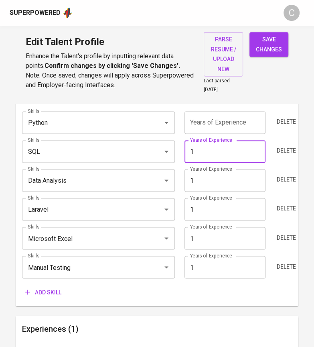
type input "1"
click at [238, 119] on input "number" at bounding box center [225, 122] width 81 height 22
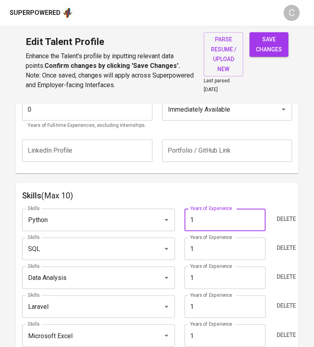
scroll to position [347, 0]
type input "1"
click at [278, 49] on span "save changes" at bounding box center [269, 45] width 26 height 20
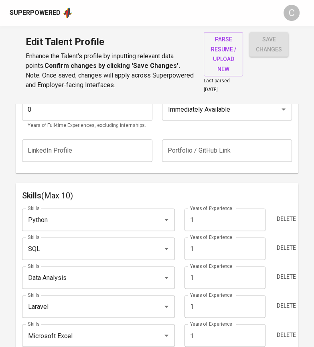
type input "Manual Testing"
type input "Microsoft Excel"
type input "Laravel"
type input "Data Analysis"
type input "SQL"
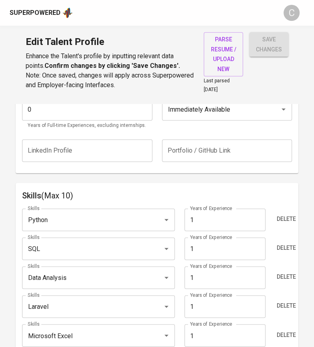
type input "Python"
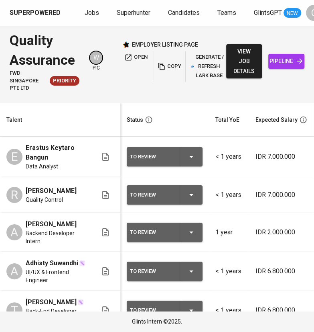
click at [287, 0] on html "Superpowered Jobs Superhunter Candidates Teams GlintsGPT NEW C Quality Assuranc…" at bounding box center [157, 166] width 314 height 332
